Goal: Task Accomplishment & Management: Manage account settings

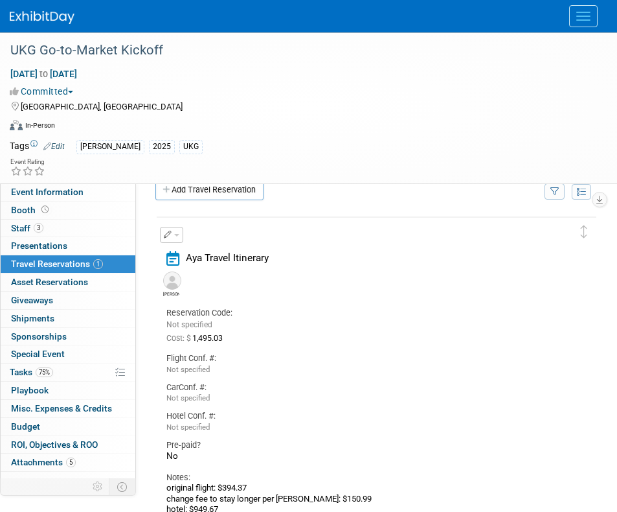
click at [582, 16] on span "Menu" at bounding box center [583, 16] width 14 height 1
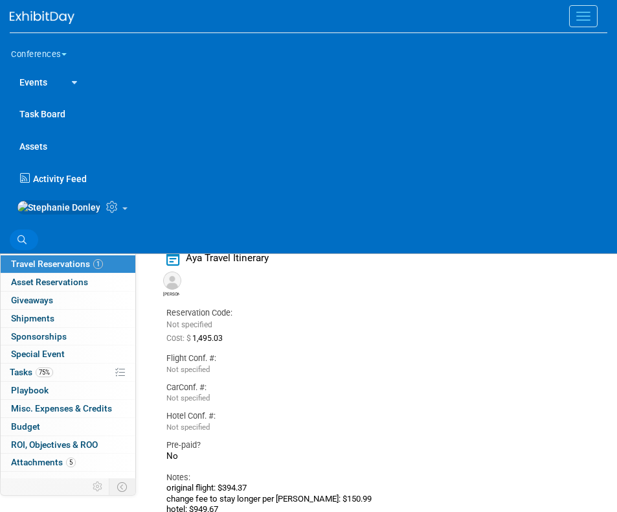
click at [27, 242] on link "Search" at bounding box center [24, 239] width 28 height 21
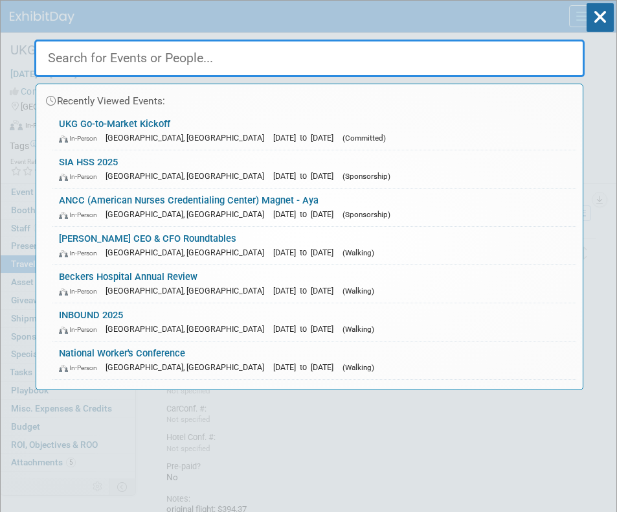
click at [130, 54] on input "text" at bounding box center [309, 59] width 551 height 38
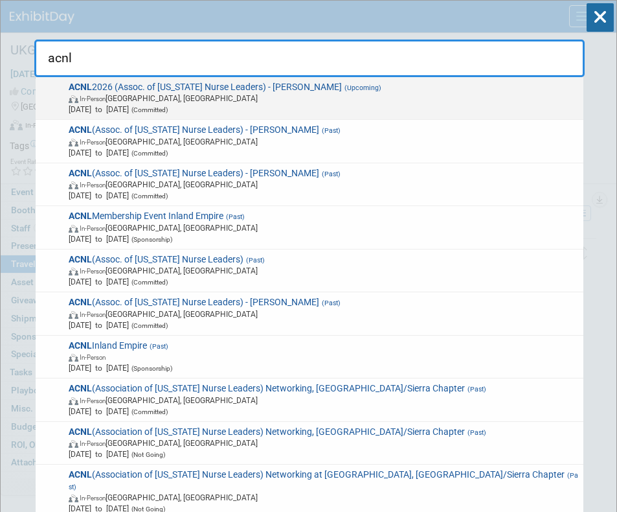
type input "acnl"
click at [142, 98] on span "In-Person [GEOGRAPHIC_DATA], [GEOGRAPHIC_DATA]" at bounding box center [324, 98] width 510 height 11
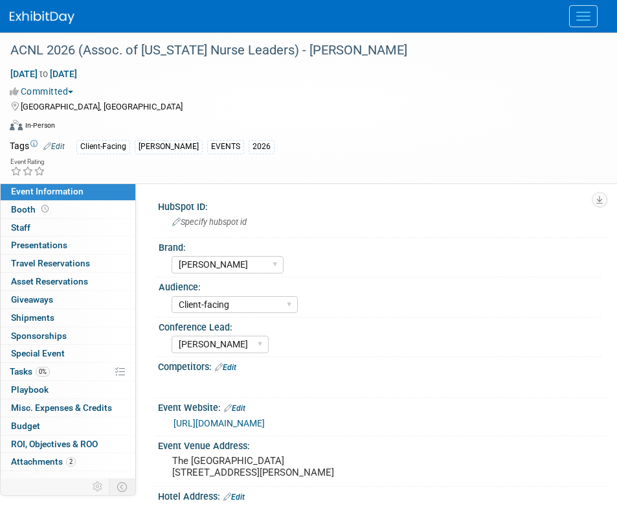
select select "[PERSON_NAME]"
select select "Client-facing"
select select "[PERSON_NAME]"
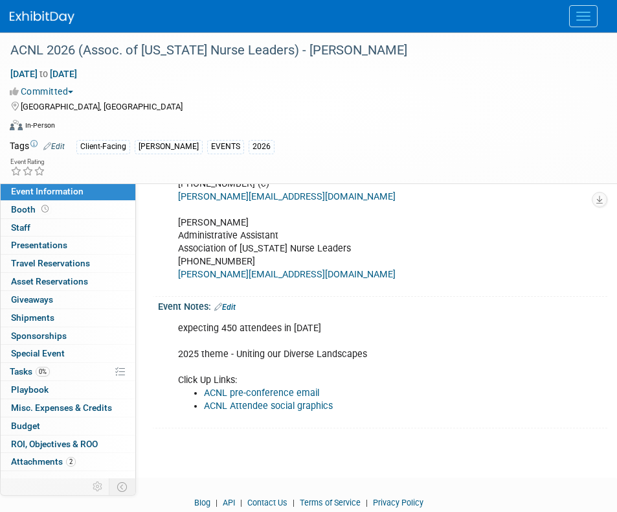
scroll to position [587, 0]
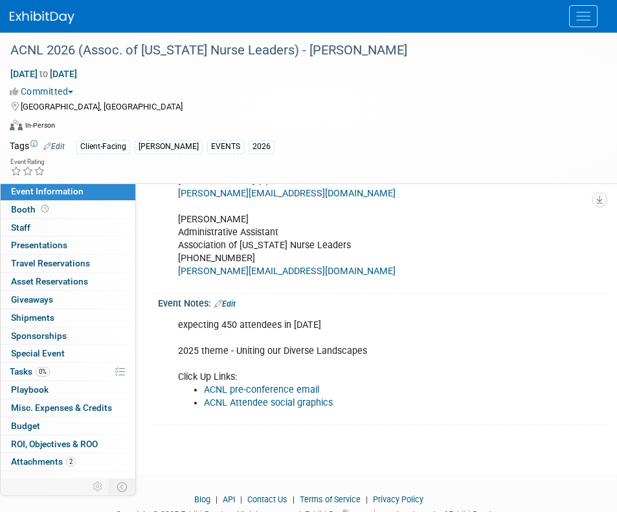
click at [234, 308] on link "Edit" at bounding box center [224, 303] width 21 height 9
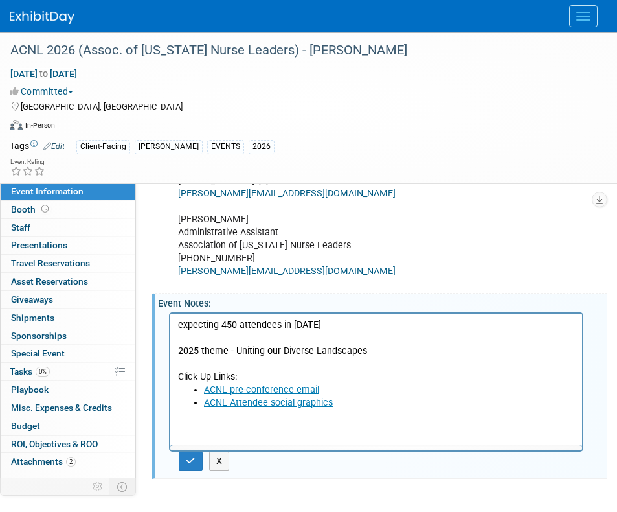
scroll to position [0, 0]
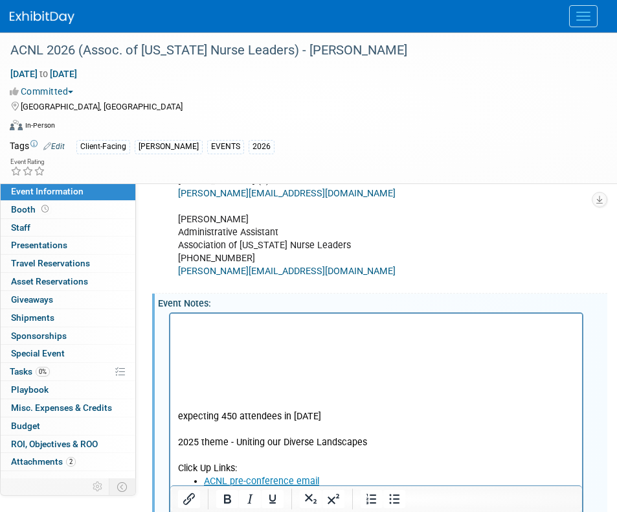
click at [184, 326] on p "Rich Text Area. Press ALT-0 for help." at bounding box center [376, 324] width 397 height 13
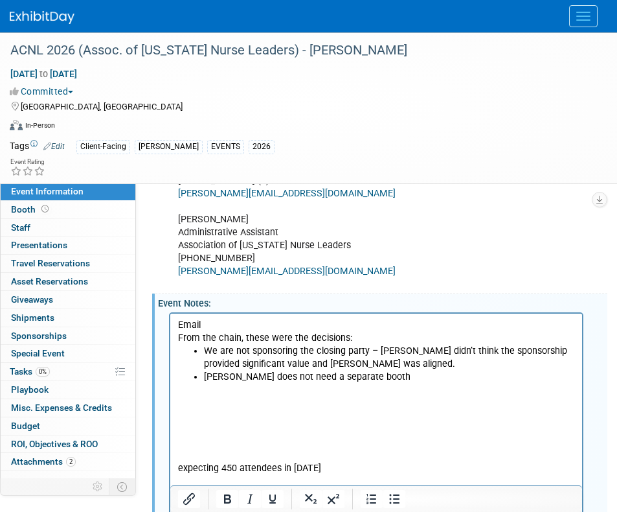
click at [216, 337] on p "From the chain, these were the decisions:" at bounding box center [376, 337] width 397 height 13
click at [370, 338] on p "From the email chain, these were the decisions:" at bounding box center [376, 337] width 397 height 13
drag, startPoint x: 209, startPoint y: 324, endPoint x: 170, endPoint y: 326, distance: 38.3
click at [170, 326] on html "Email From the email chain, these were the decisions regarding ACNL Sponsorship…" at bounding box center [376, 432] width 412 height 239
click at [177, 333] on body "From the email chain, these were the decisions regarding ACNL Sponsorship for 2…" at bounding box center [376, 435] width 398 height 234
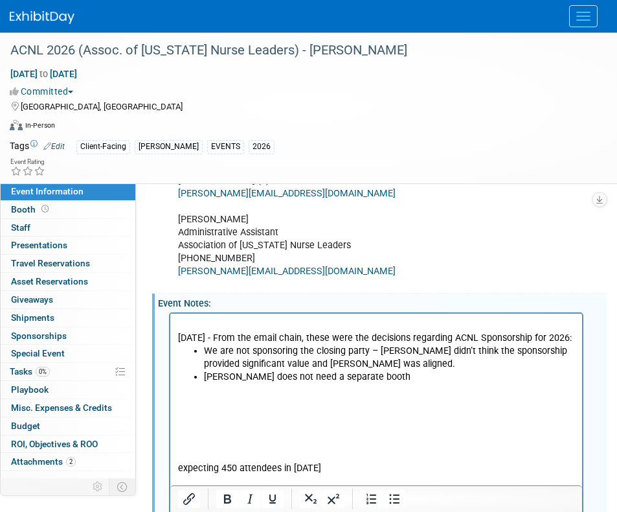
click at [363, 375] on li "Vaya does not need a separate booth" at bounding box center [389, 376] width 371 height 13
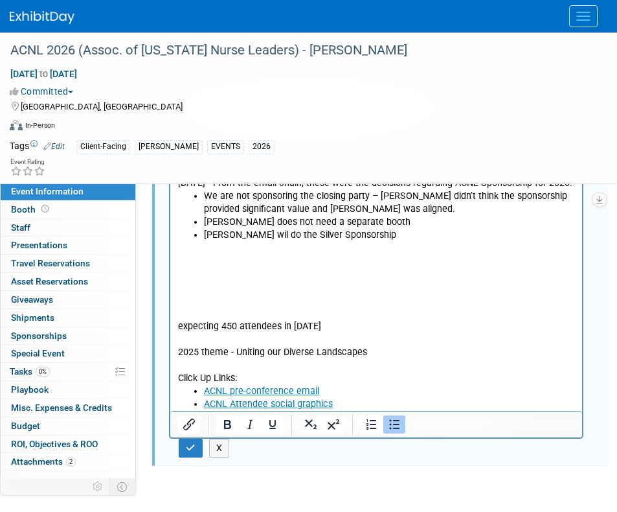
scroll to position [751, 0]
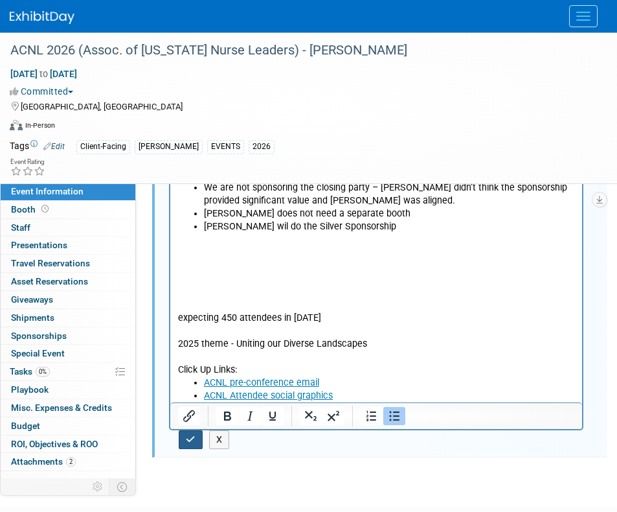
click at [189, 449] on button "button" at bounding box center [191, 439] width 24 height 19
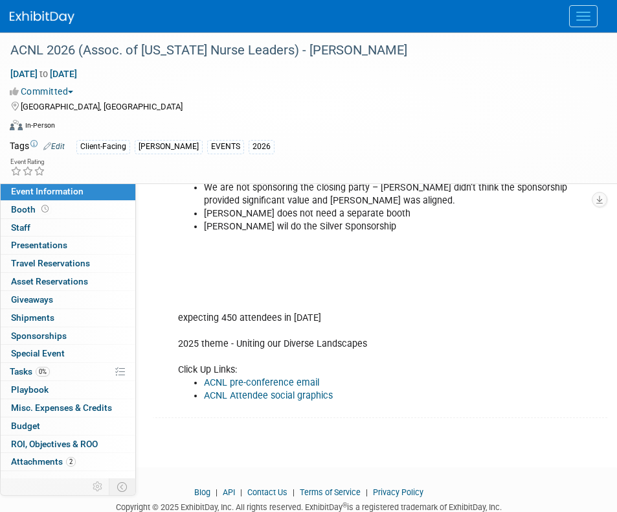
click at [55, 148] on link "Edit" at bounding box center [53, 146] width 21 height 9
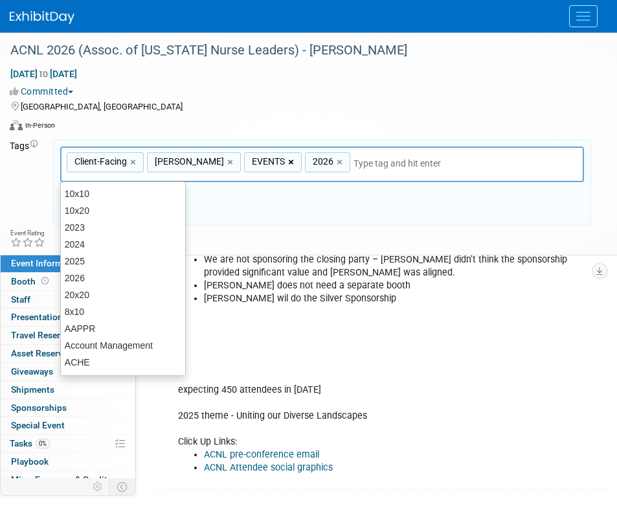
click at [288, 165] on link "×" at bounding box center [292, 162] width 8 height 15
type input "Client-Facing, Aya, 2026"
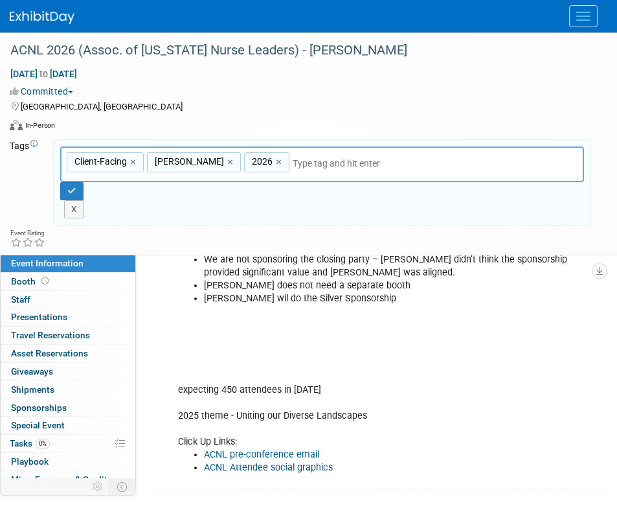
click at [304, 200] on div "X" at bounding box center [322, 209] width 524 height 18
click at [71, 188] on icon "button" at bounding box center [71, 191] width 9 height 8
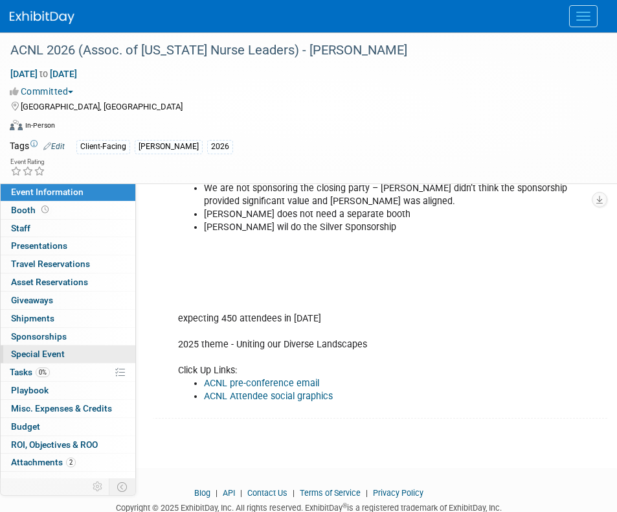
click at [32, 349] on span "Special Event" at bounding box center [38, 353] width 54 height 10
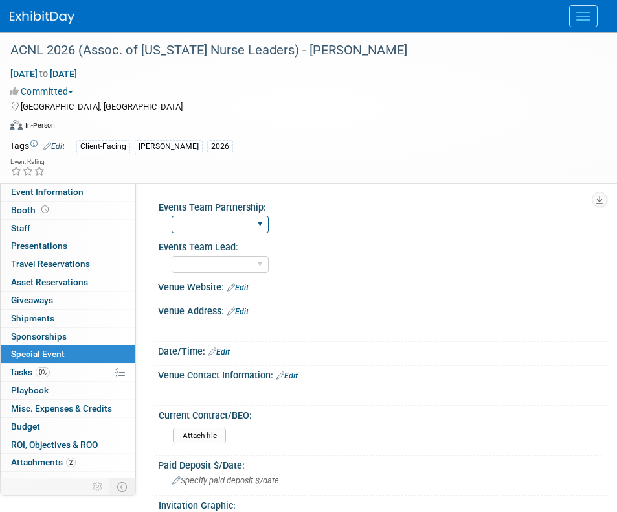
click at [264, 225] on select "Yes No" at bounding box center [220, 224] width 97 height 17
select select "No"
click at [172, 216] on select "Yes No" at bounding box center [220, 224] width 97 height 17
click at [40, 333] on span "Sponsorships 0" at bounding box center [39, 336] width 56 height 10
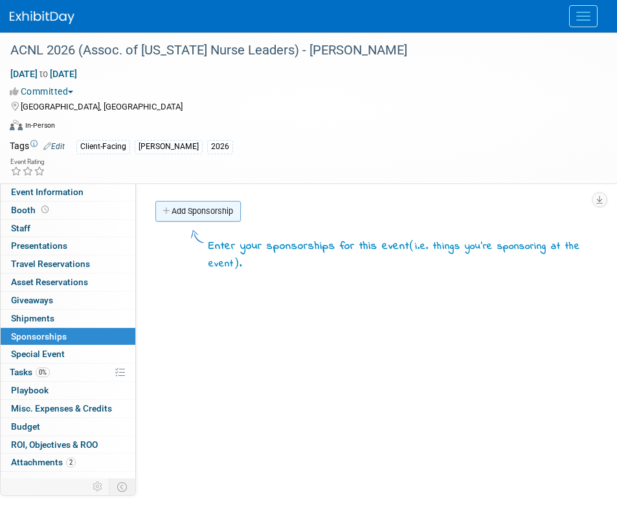
click at [198, 214] on link "Add Sponsorship" at bounding box center [197, 211] width 85 height 21
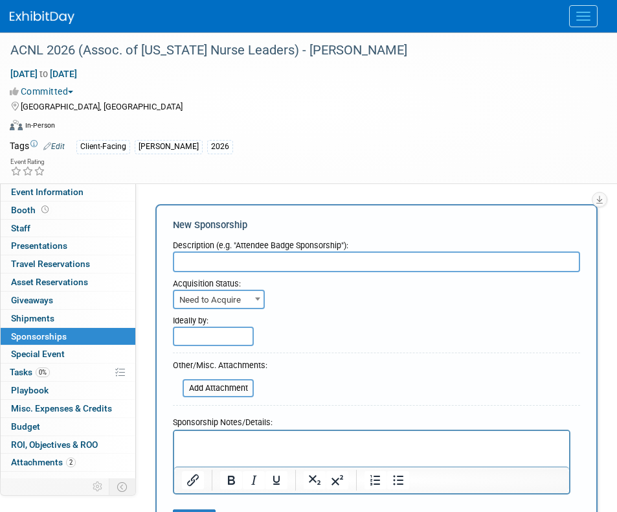
click at [212, 260] on input "text" at bounding box center [376, 261] width 407 height 21
type input "Silver Sponsorship"
click at [547, 328] on div "Ideally by:" at bounding box center [376, 327] width 407 height 37
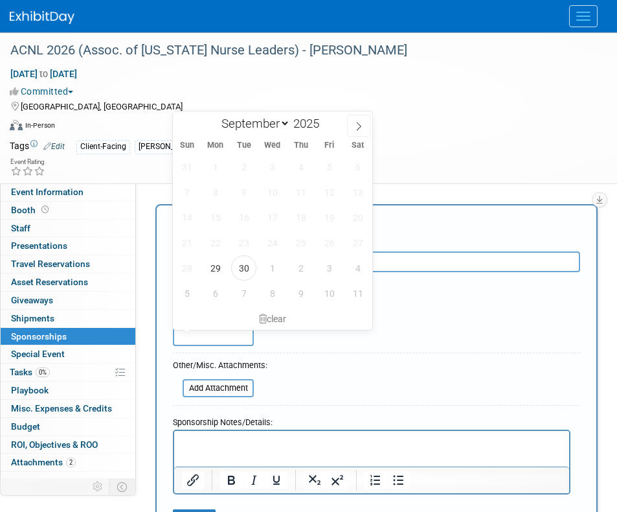
click at [210, 336] on input "text" at bounding box center [213, 335] width 81 height 19
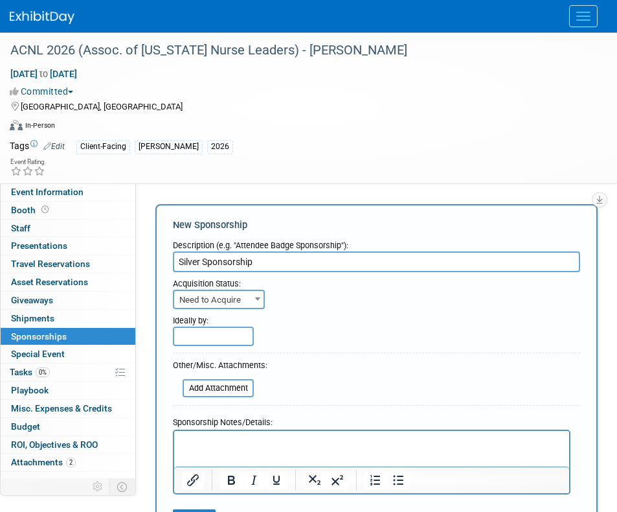
click at [338, 343] on div "Ideally by:" at bounding box center [376, 327] width 407 height 37
click at [231, 448] on p "Rich Text Area. Press ALT-0 for help." at bounding box center [372, 441] width 380 height 13
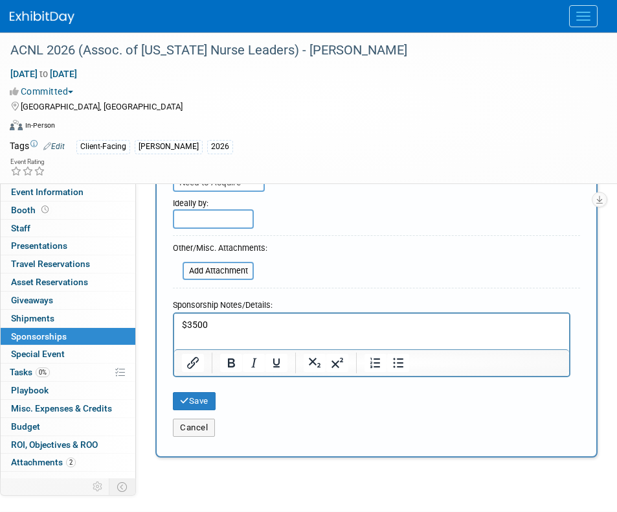
scroll to position [132, 0]
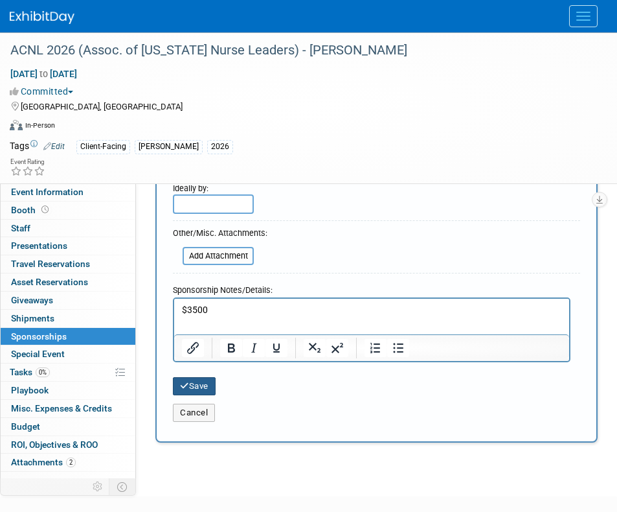
click at [194, 380] on button "Save" at bounding box center [194, 386] width 43 height 18
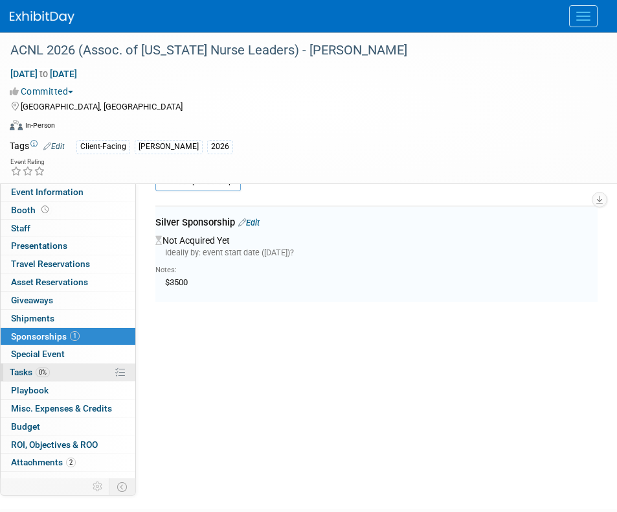
scroll to position [27, 0]
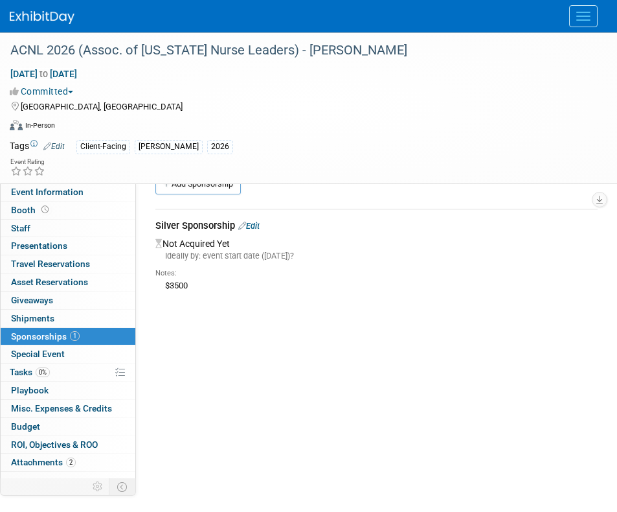
click at [518, 139] on td "Client-Facing Aya 2026 Client-Facing, Aya, 2026 Client-Facing × Aya × 2026 × X" at bounding box center [328, 146] width 527 height 15
click at [45, 192] on span "Event Information" at bounding box center [47, 192] width 73 height 10
select select "[PERSON_NAME]"
select select "Client-facing"
select select "[PERSON_NAME]"
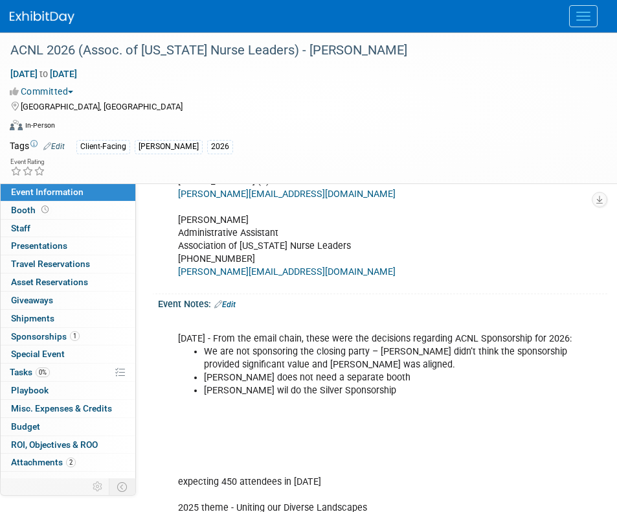
scroll to position [606, 0]
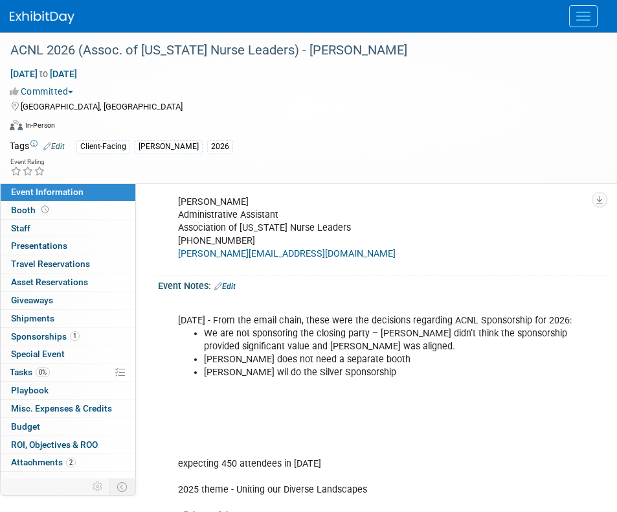
click at [348, 379] on li "Aya wil do the Silver Sponsorship" at bounding box center [390, 372] width 372 height 13
click at [233, 291] on link "Edit" at bounding box center [224, 286] width 21 height 9
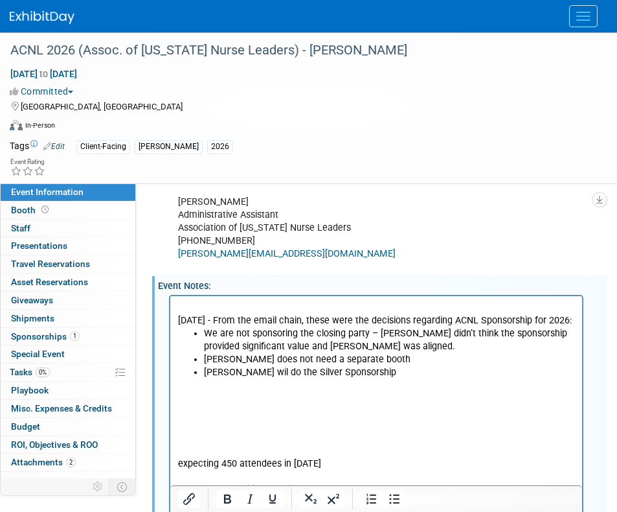
scroll to position [0, 0]
click at [358, 374] on li "Aya wil do the Silver Sponsorship" at bounding box center [389, 371] width 371 height 13
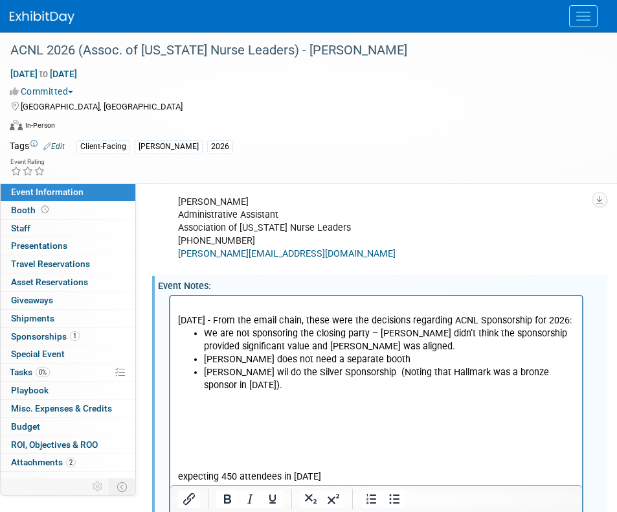
click at [566, 370] on li "Aya wil do the Silver Sponsorship (Noting that Hallmark was a bronze sponsor in…" at bounding box center [389, 378] width 371 height 26
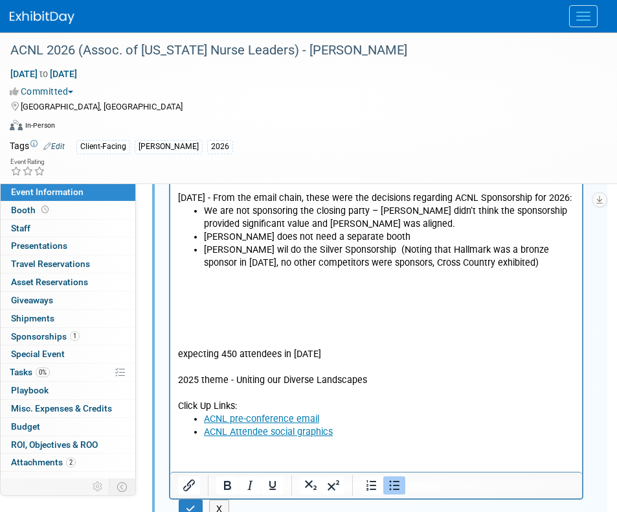
scroll to position [743, 0]
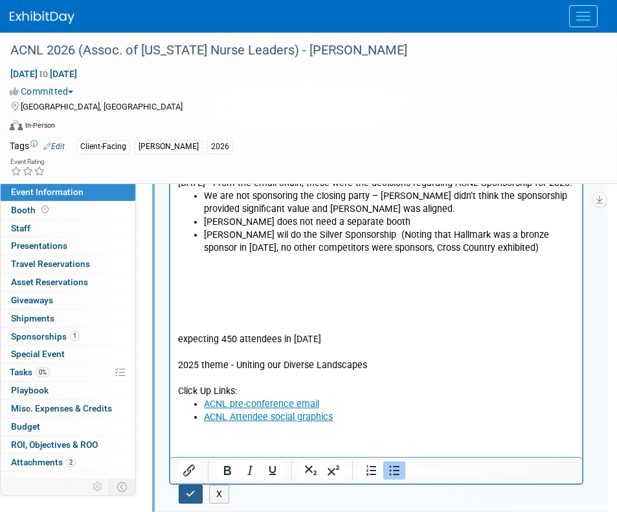
click at [183, 503] on button "button" at bounding box center [191, 493] width 24 height 19
